Goal: Check status: Check status

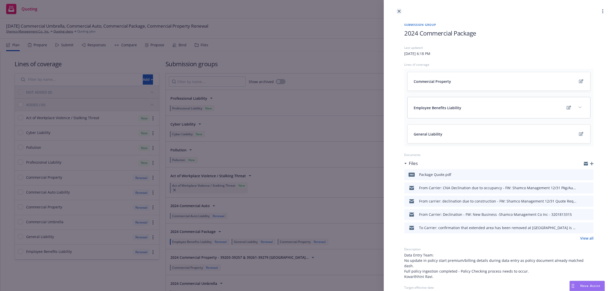
click at [398, 12] on icon "close" at bounding box center [398, 11] width 3 height 3
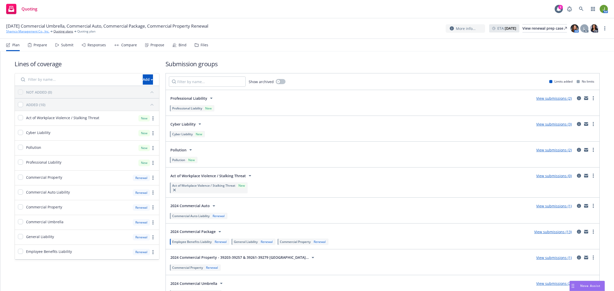
click at [23, 31] on link "Shamco Management Co., Inc." at bounding box center [27, 31] width 43 height 5
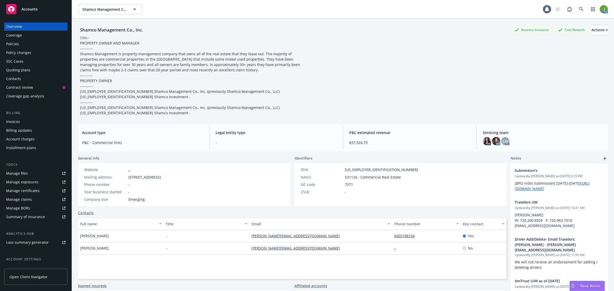
click at [14, 45] on div "Policies" at bounding box center [12, 44] width 13 height 8
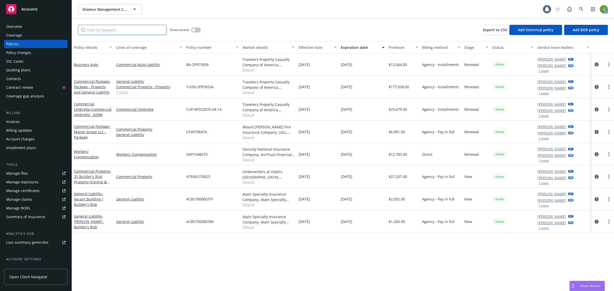
click at [144, 31] on input "Filter by keyword..." at bounding box center [122, 30] width 88 height 10
click at [28, 170] on link "Manage files" at bounding box center [35, 173] width 63 height 8
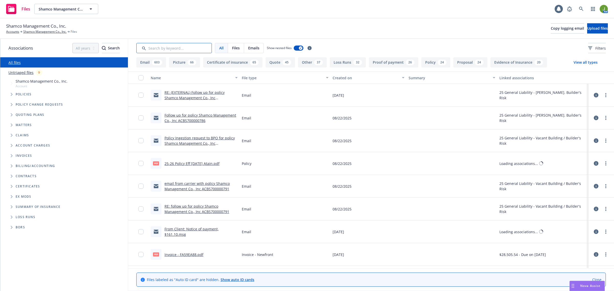
click at [185, 49] on input "Search by keyword..." at bounding box center [173, 48] width 75 height 10
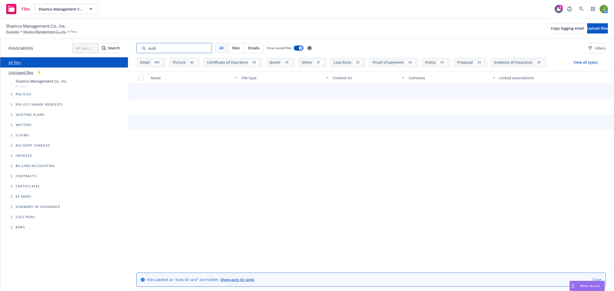
type input "audit"
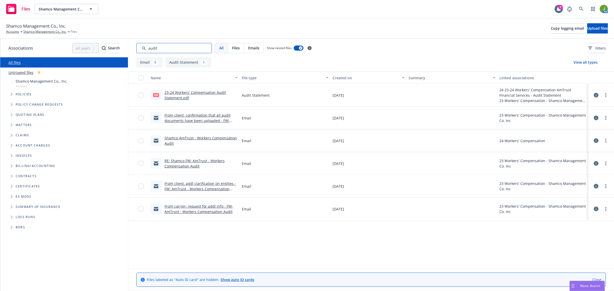
drag, startPoint x: 161, startPoint y: 49, endPoint x: 138, endPoint y: 43, distance: 24.2
click at [141, 46] on input "Search by keyword..." at bounding box center [173, 48] width 75 height 10
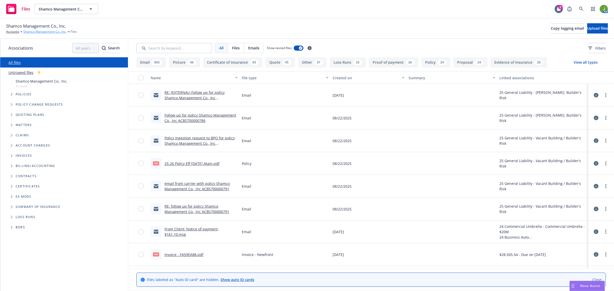
click at [41, 33] on link "Shamco Management Co., Inc." at bounding box center [44, 31] width 43 height 5
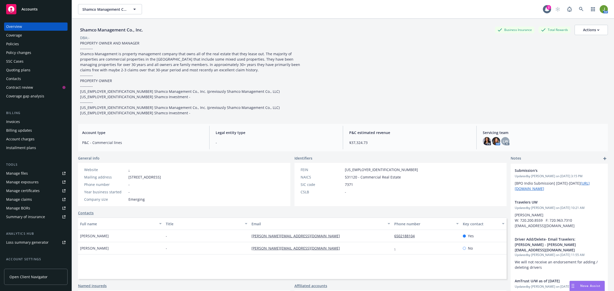
click at [22, 47] on div "Policies" at bounding box center [35, 44] width 59 height 8
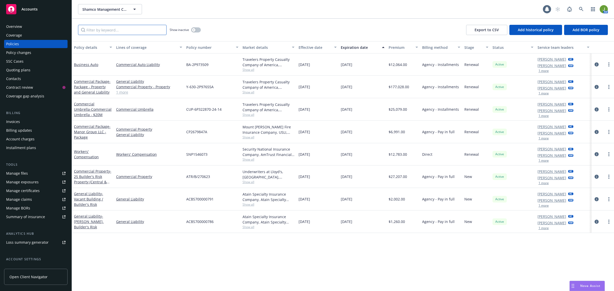
click at [98, 32] on input "Filter by keyword..." at bounding box center [122, 30] width 88 height 10
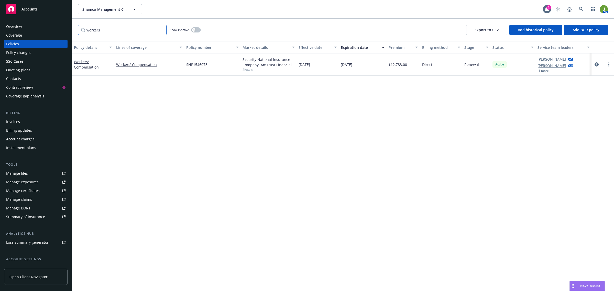
type input "workers"
click at [193, 31] on icon "button" at bounding box center [194, 30] width 2 height 2
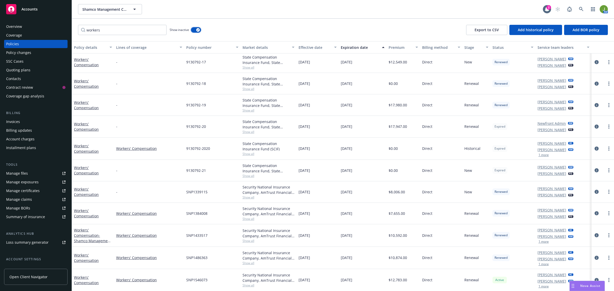
scroll to position [3, 0]
click at [13, 62] on div "SSC Cases" at bounding box center [14, 61] width 17 height 8
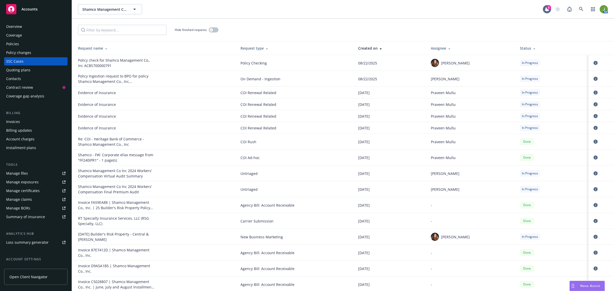
click at [522, 49] on div "Status" at bounding box center [552, 48] width 64 height 5
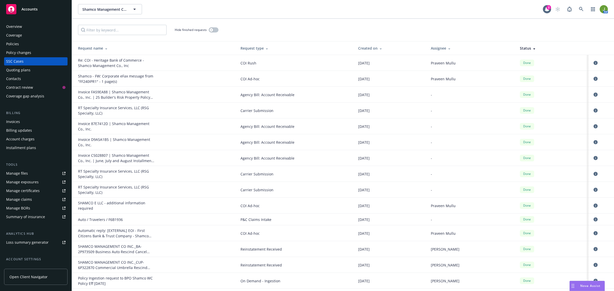
click at [522, 49] on div "Status" at bounding box center [552, 48] width 64 height 5
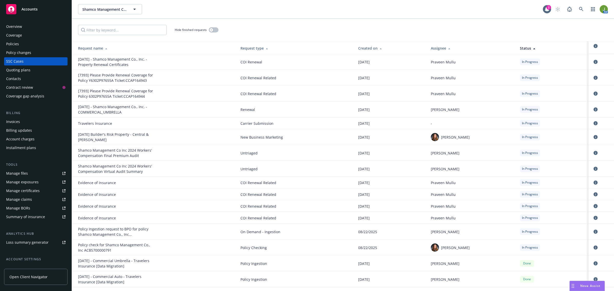
scroll to position [575, 0]
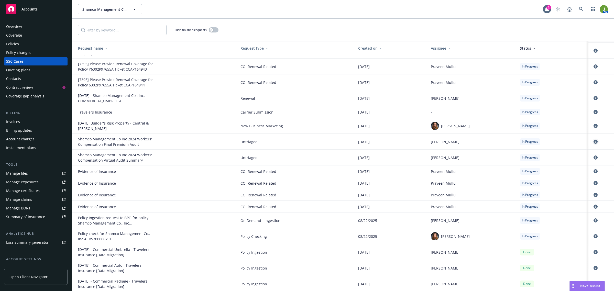
click at [593, 141] on icon "circleInformation" at bounding box center [595, 142] width 4 height 4
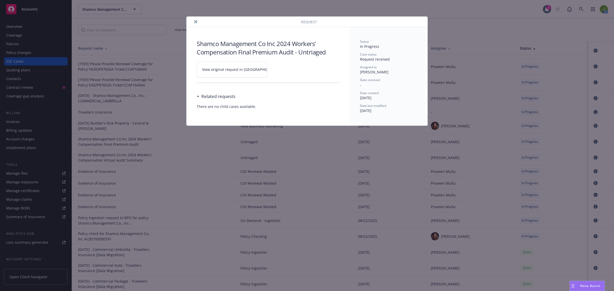
click at [246, 73] on link "View original request in [GEOGRAPHIC_DATA]" at bounding box center [232, 69] width 71 height 16
